Goal: Transaction & Acquisition: Purchase product/service

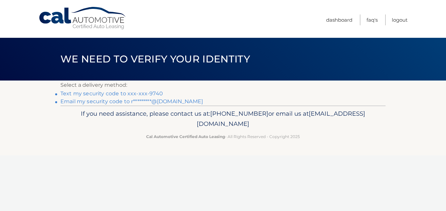
click at [168, 102] on link "Email my security code to r*********@[DOMAIN_NAME]" at bounding box center [131, 101] width 143 height 6
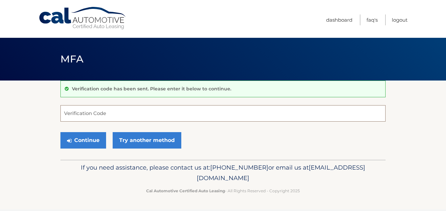
click at [114, 112] on input "Verification Code" at bounding box center [222, 113] width 325 height 16
paste input "473721"
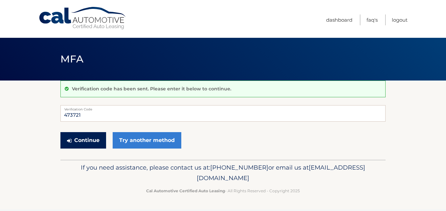
click at [87, 140] on button "Continue" at bounding box center [83, 140] width 46 height 16
type input "473721"
click at [87, 138] on button "Continue" at bounding box center [83, 140] width 46 height 16
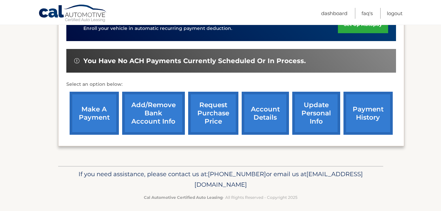
scroll to position [187, 0]
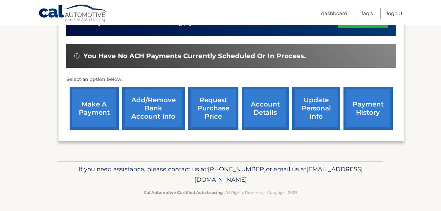
click at [100, 113] on link "make a payment" at bounding box center [94, 108] width 49 height 43
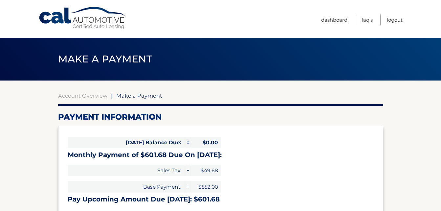
select select "NzQ4NWIzMzMtYjk5ZC00NGM1LTliNDMtNWI5NmE4YjQzYTM5"
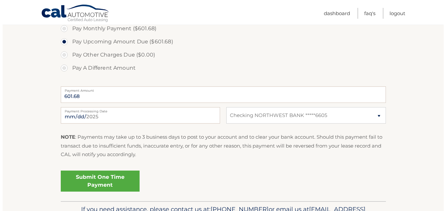
scroll to position [230, 0]
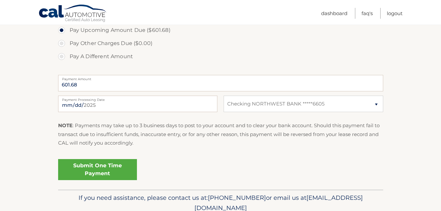
click at [96, 168] on link "Submit One Time Payment" at bounding box center [97, 169] width 79 height 21
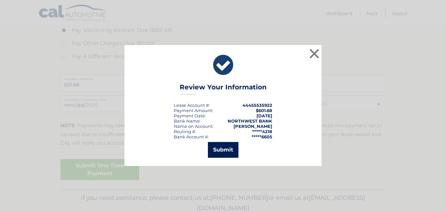
click at [213, 153] on button "Submit" at bounding box center [223, 150] width 31 height 16
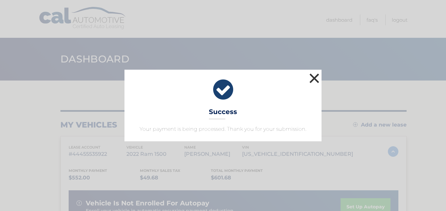
click at [314, 77] on button "×" at bounding box center [314, 78] width 13 height 13
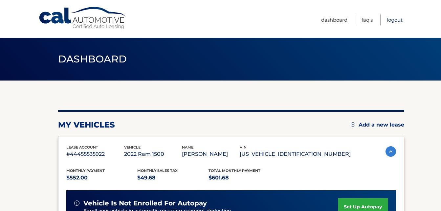
click at [392, 23] on link "Logout" at bounding box center [395, 19] width 16 height 11
